Goal: Task Accomplishment & Management: Complete application form

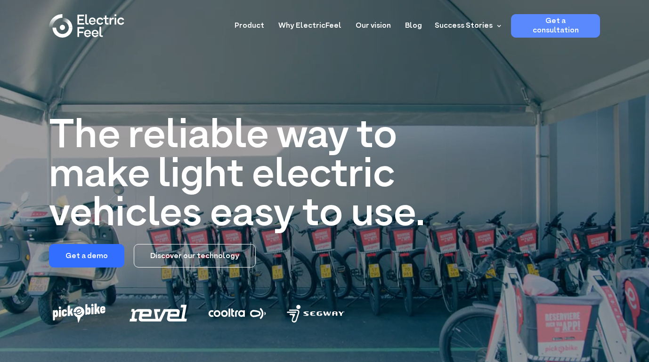
click at [559, 28] on link "Get a consultation" at bounding box center [555, 26] width 89 height 24
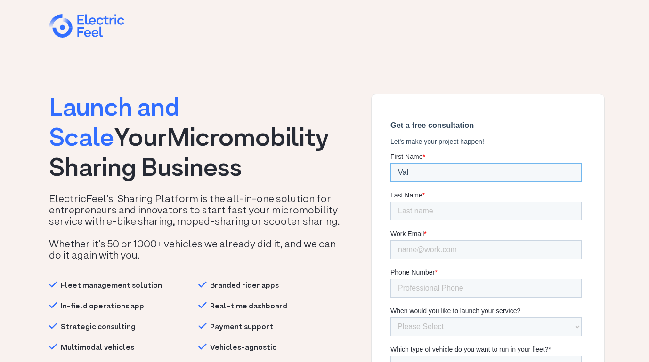
type input "Val"
type input "[PERSON_NAME]"
type input "[EMAIL_ADDRESS][DOMAIN_NAME]"
type input "[PHONE_NUMBER]"
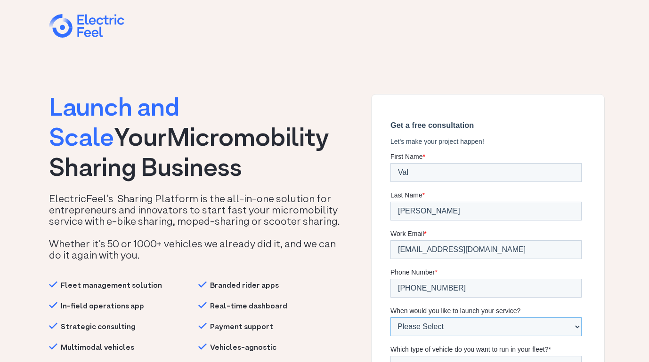
select select "3-6 months"
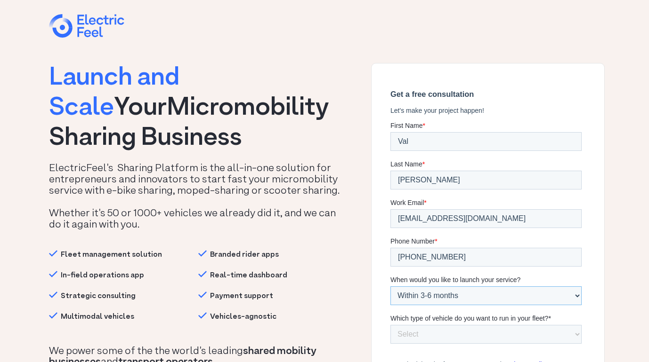
scroll to position [32, 0]
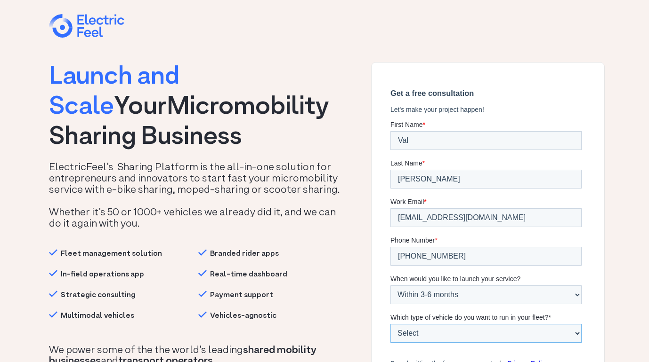
select select "E-mopeds"
click at [578, 358] on p "By submitting the form, you agree to the Privacy Policy ." at bounding box center [487, 363] width 195 height 11
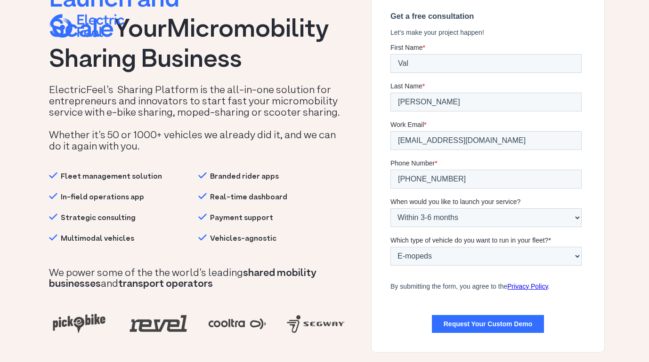
scroll to position [112, 0]
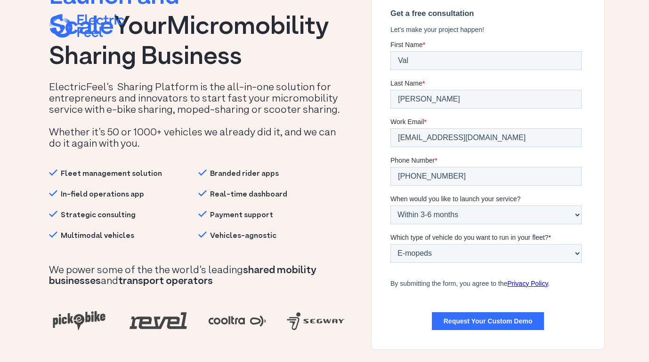
click at [486, 313] on input "Request Your Custom Demo" at bounding box center [488, 322] width 112 height 18
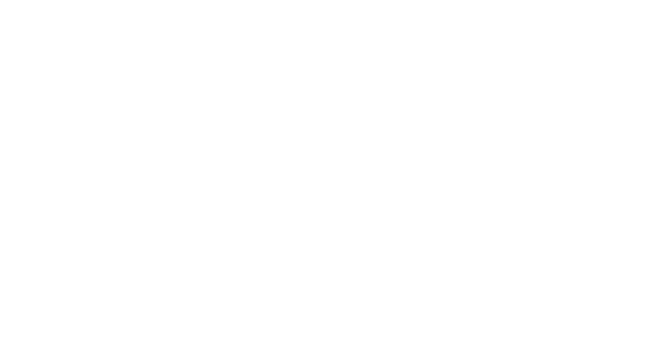
select select "Starting"
select select "1-100"
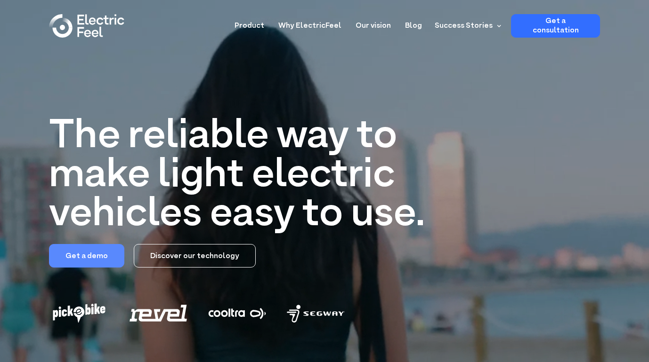
click at [86, 259] on link "Get a demo" at bounding box center [86, 256] width 75 height 24
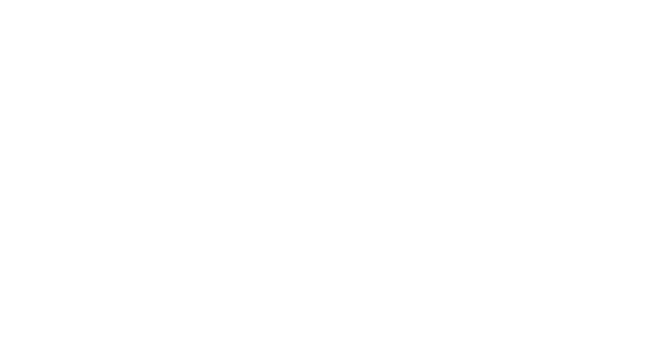
select select "3-6 months"
select select "E-mopeds"
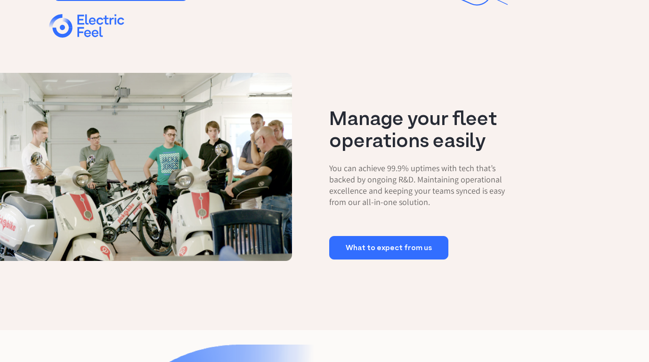
scroll to position [946, 0]
